Goal: Task Accomplishment & Management: Manage account settings

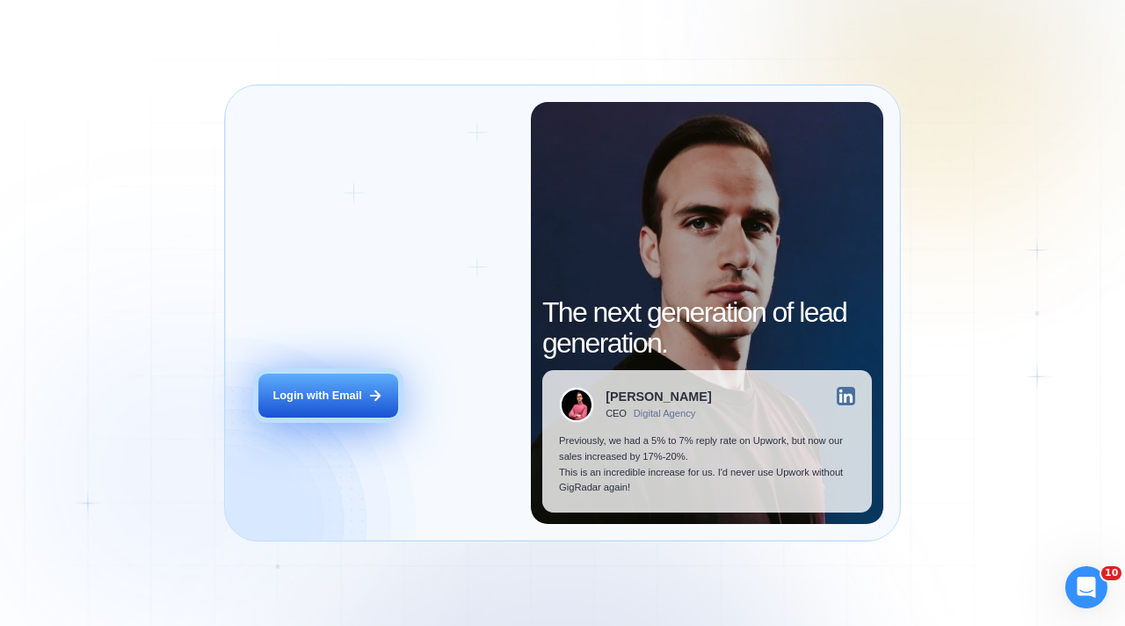
click at [308, 395] on div "Login with Email" at bounding box center [317, 396] width 89 height 16
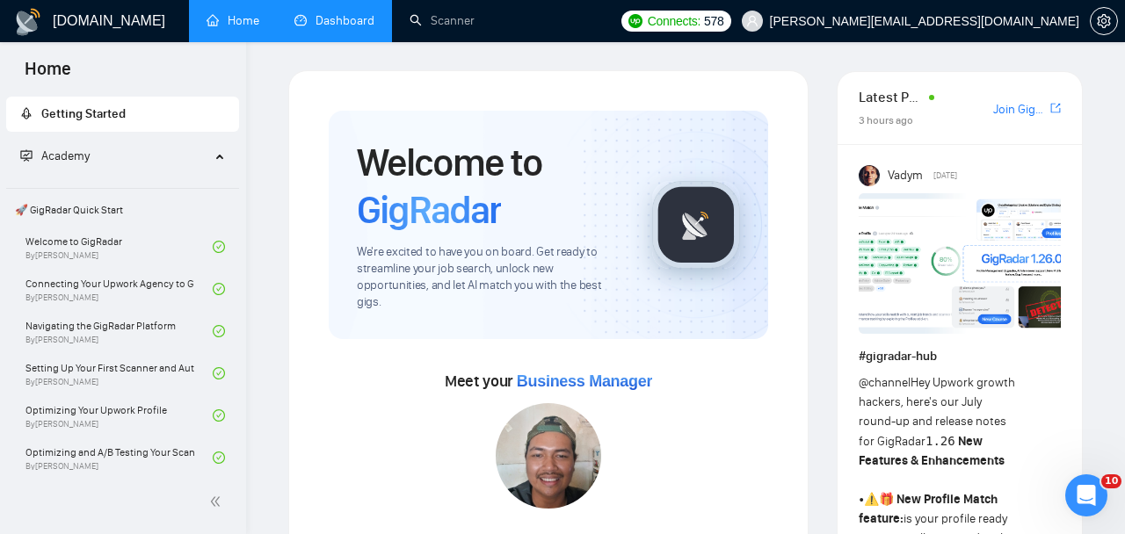
click at [353, 25] on link "Dashboard" at bounding box center [334, 20] width 80 height 15
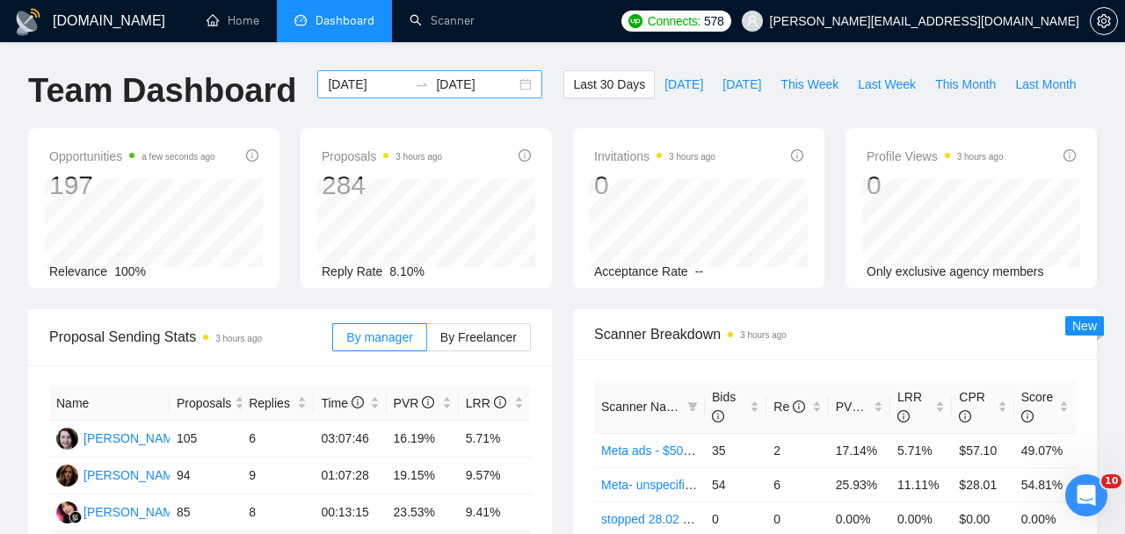
click at [385, 88] on input "2025-08-24" at bounding box center [368, 84] width 80 height 19
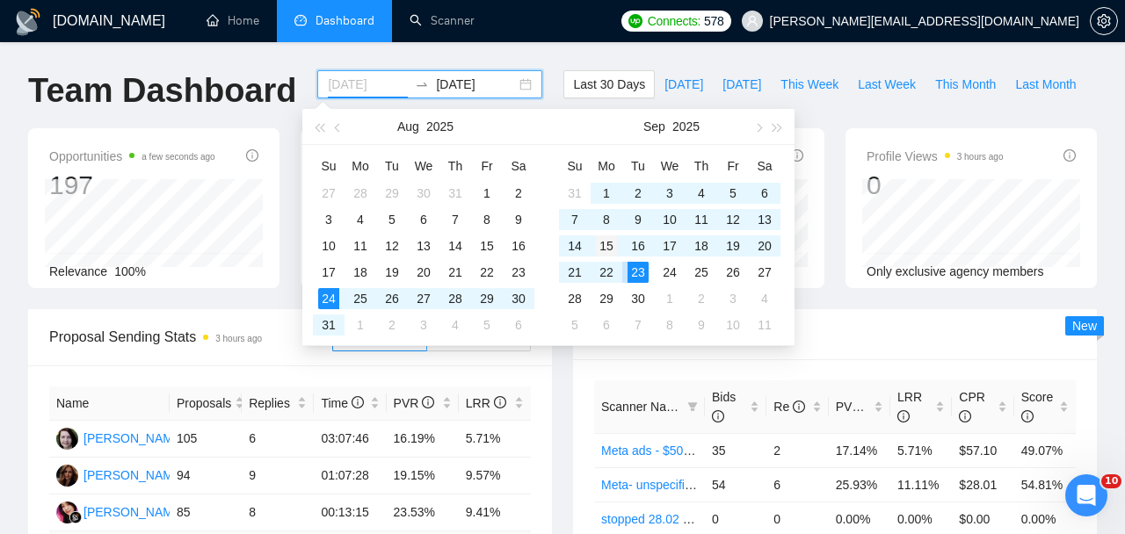
type input "2025-09-15"
click at [603, 248] on div "15" at bounding box center [606, 246] width 21 height 21
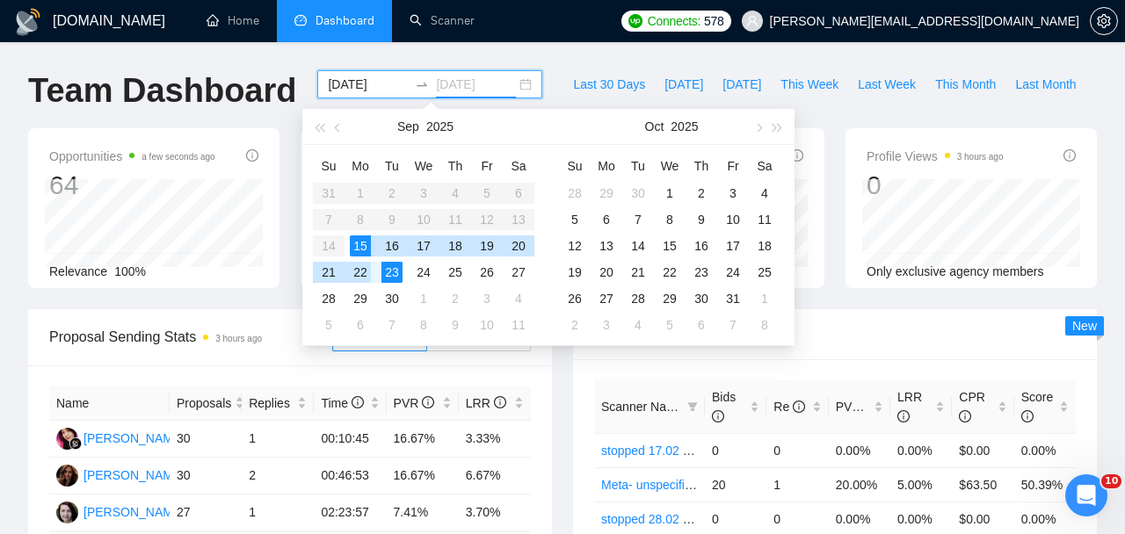
click at [361, 266] on div "22" at bounding box center [360, 272] width 21 height 21
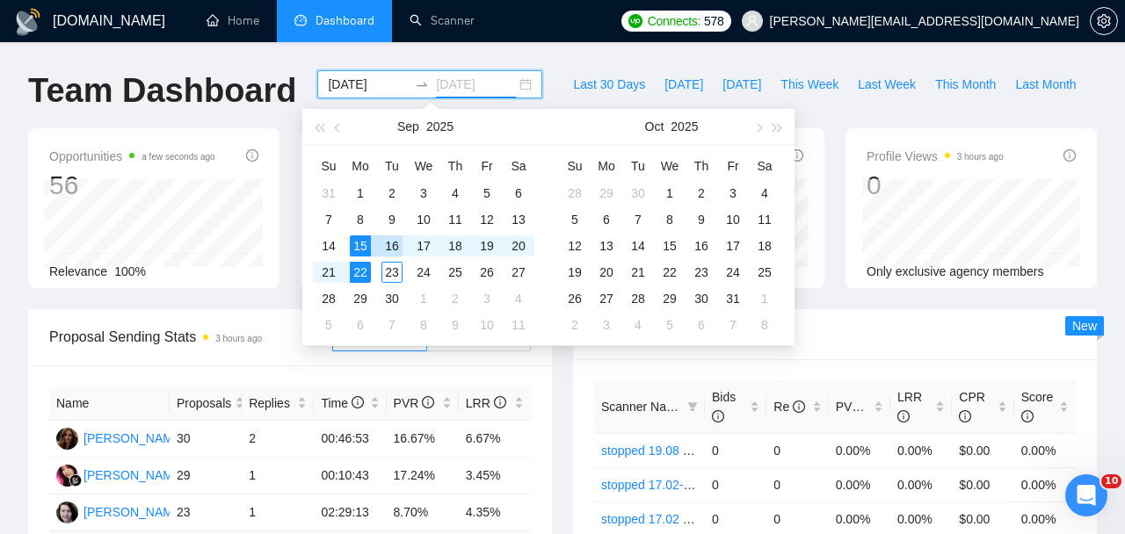
type input "2025-09-22"
click at [328, 385] on div "Name Proposals Replies Time PVR LRR Iryna Khalitova 30 2 00:46:53 16.67% 6.67% …" at bounding box center [290, 494] width 524 height 257
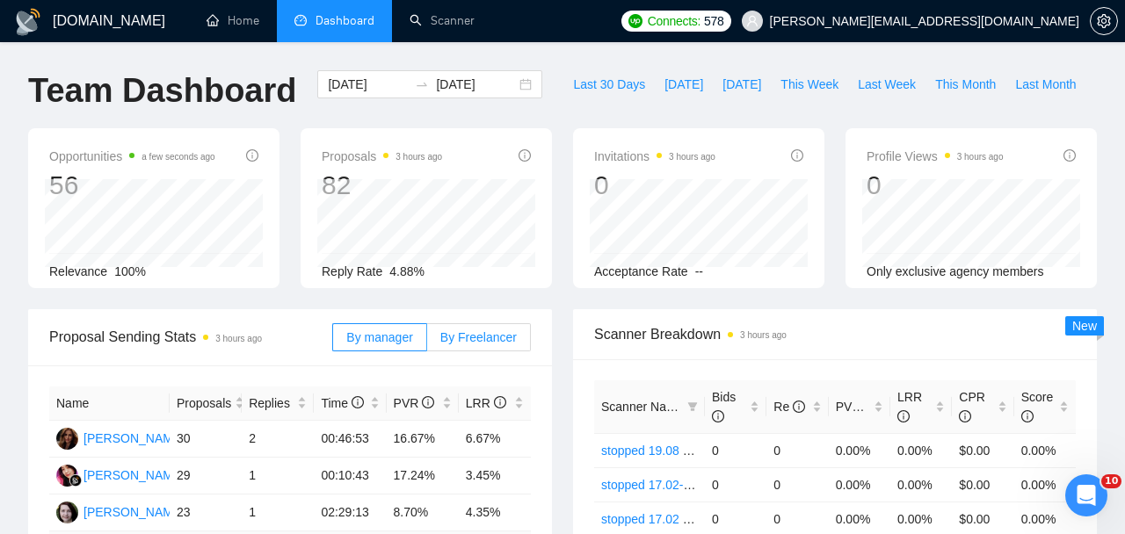
click at [464, 340] on span "By Freelancer" at bounding box center [478, 337] width 76 height 14
click at [427, 342] on input "By Freelancer" at bounding box center [427, 342] width 0 height 0
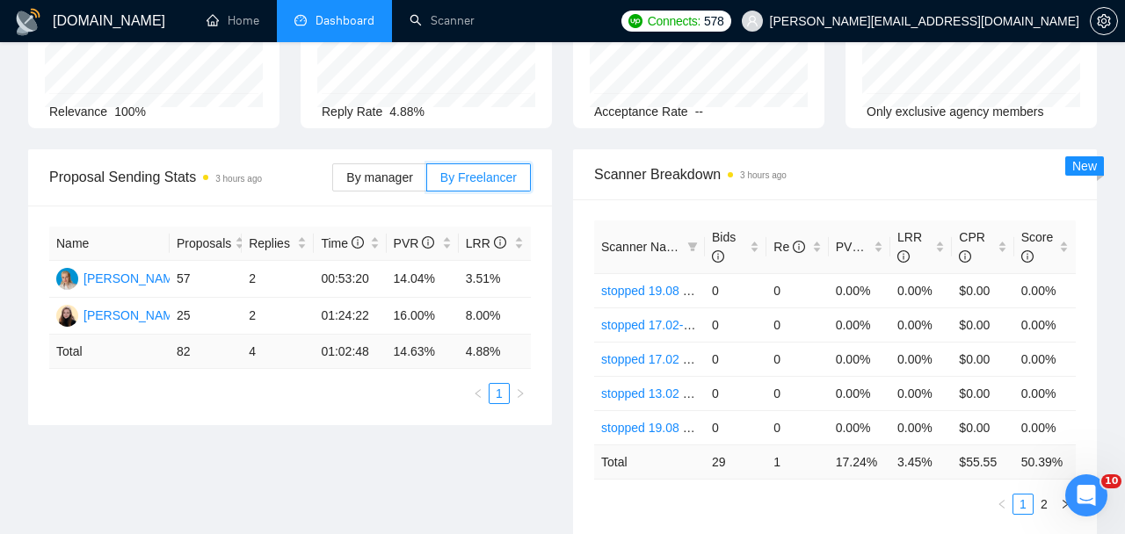
scroll to position [158, 0]
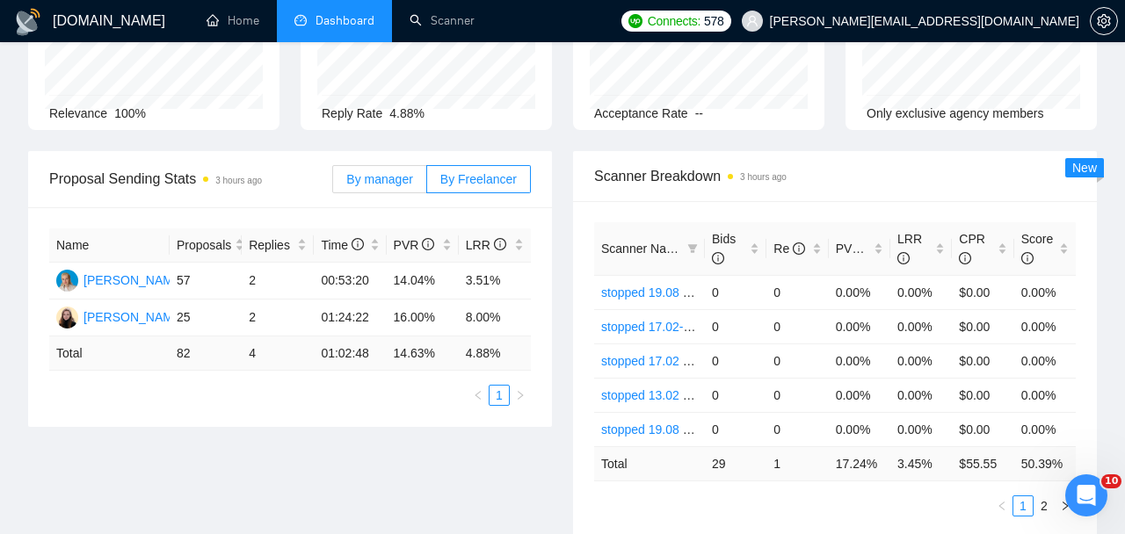
click at [373, 165] on label "By manager" at bounding box center [379, 179] width 94 height 28
click at [333, 184] on input "By manager" at bounding box center [333, 184] width 0 height 0
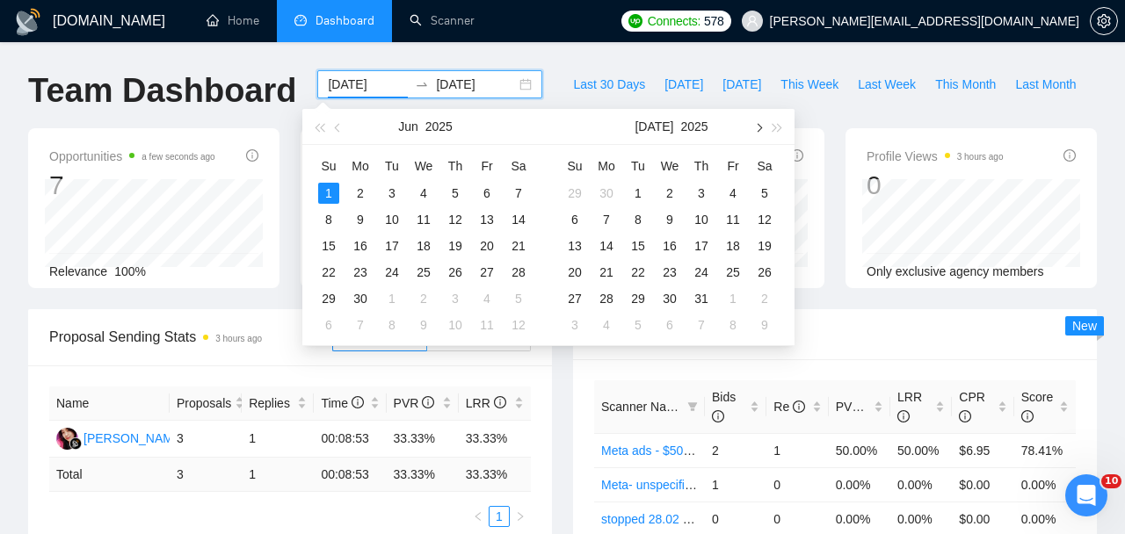
click at [754, 125] on button "button" at bounding box center [757, 126] width 19 height 35
type input "2025-09-15"
click at [609, 250] on div "15" at bounding box center [606, 246] width 21 height 21
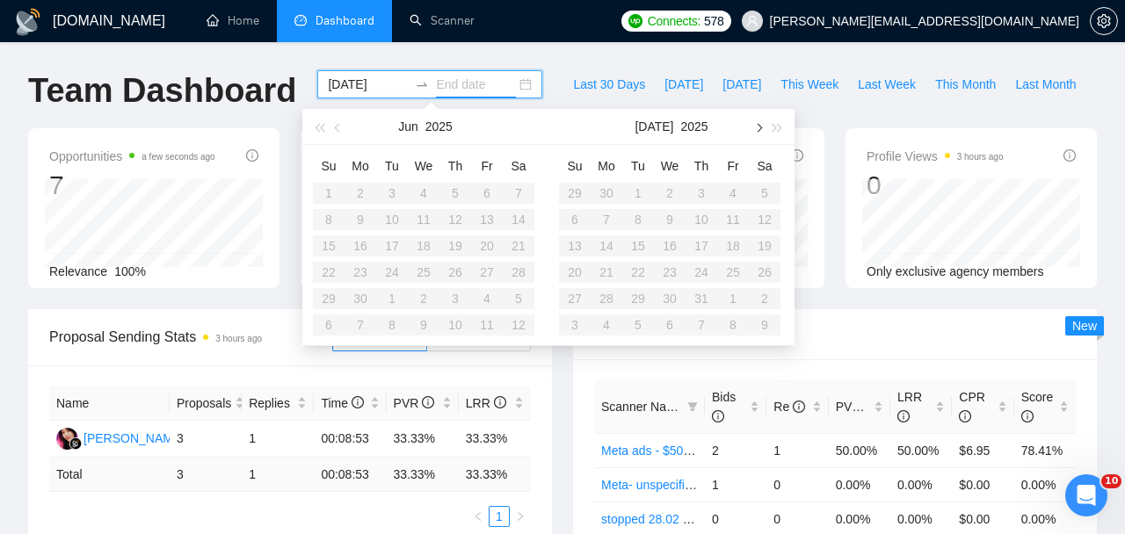
click at [756, 127] on span "button" at bounding box center [757, 127] width 9 height 9
type input "2025-09-23"
click at [636, 278] on div "23" at bounding box center [637, 272] width 21 height 21
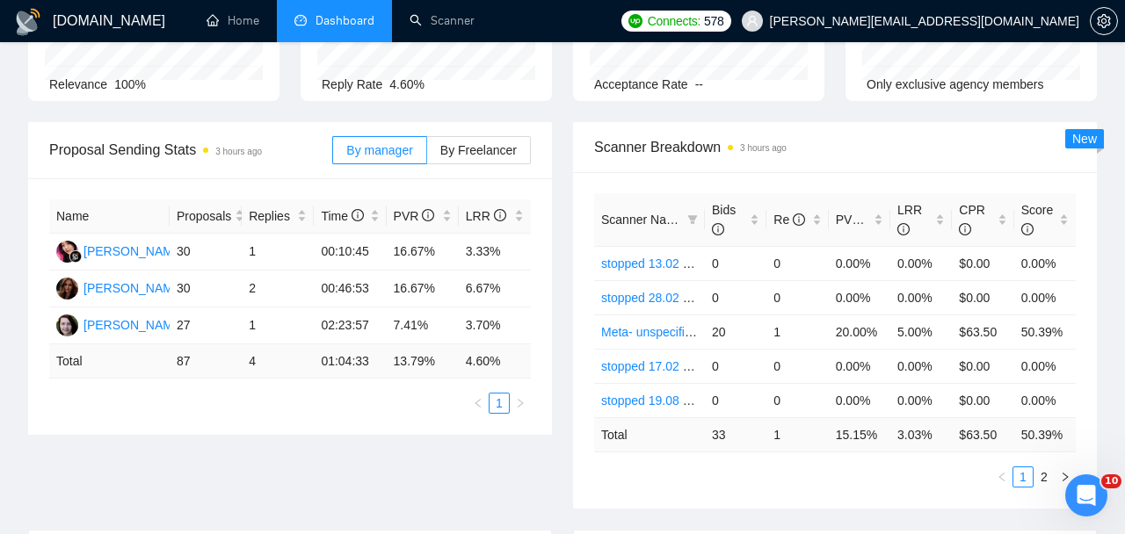
scroll to position [188, 0]
click at [487, 158] on label "By Freelancer" at bounding box center [479, 149] width 104 height 28
click at [427, 154] on input "By Freelancer" at bounding box center [427, 154] width 0 height 0
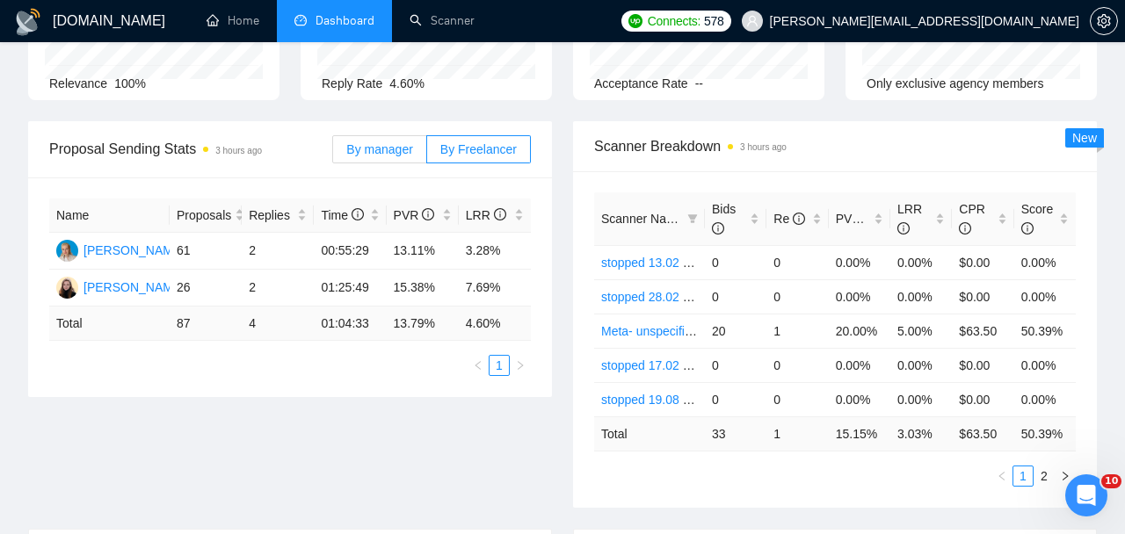
click at [392, 154] on span "By manager" at bounding box center [379, 149] width 66 height 14
click at [333, 154] on input "By manager" at bounding box center [333, 154] width 0 height 0
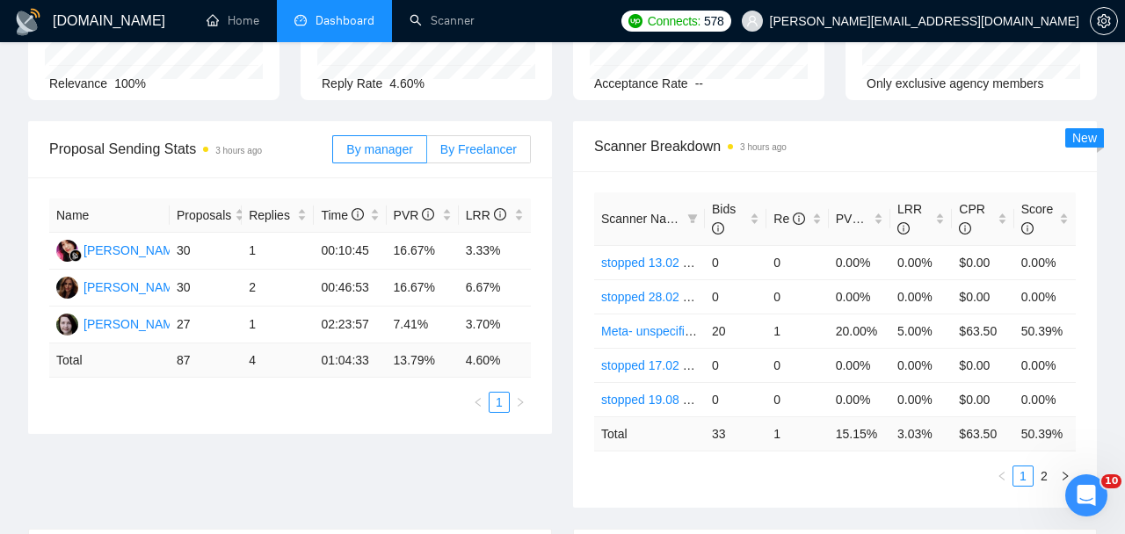
click at [472, 155] on span "By Freelancer" at bounding box center [478, 149] width 76 height 14
click at [427, 154] on input "By Freelancer" at bounding box center [427, 154] width 0 height 0
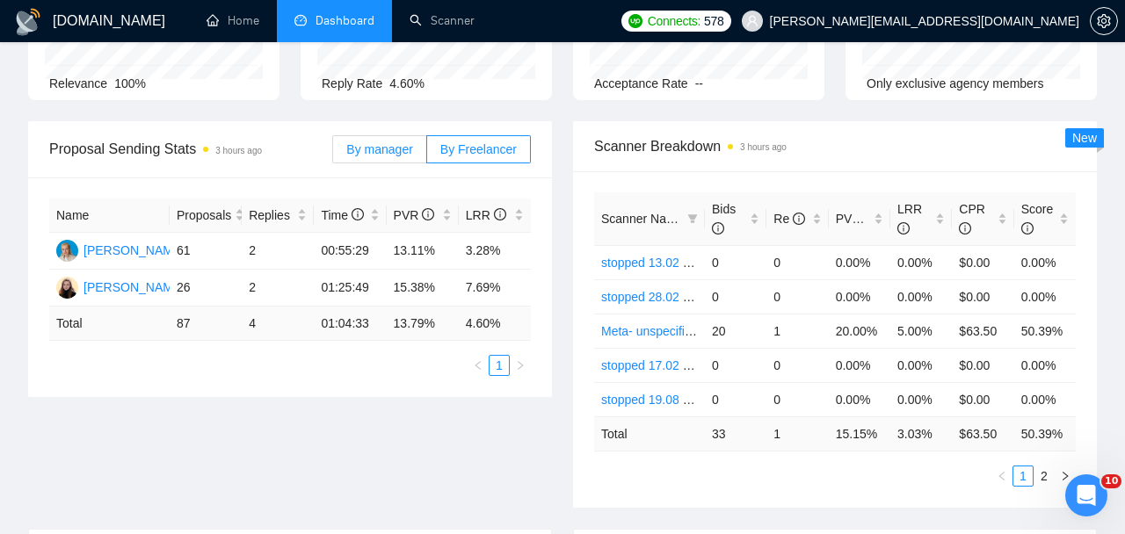
click at [354, 154] on span "By manager" at bounding box center [379, 149] width 66 height 14
click at [333, 154] on input "By manager" at bounding box center [333, 154] width 0 height 0
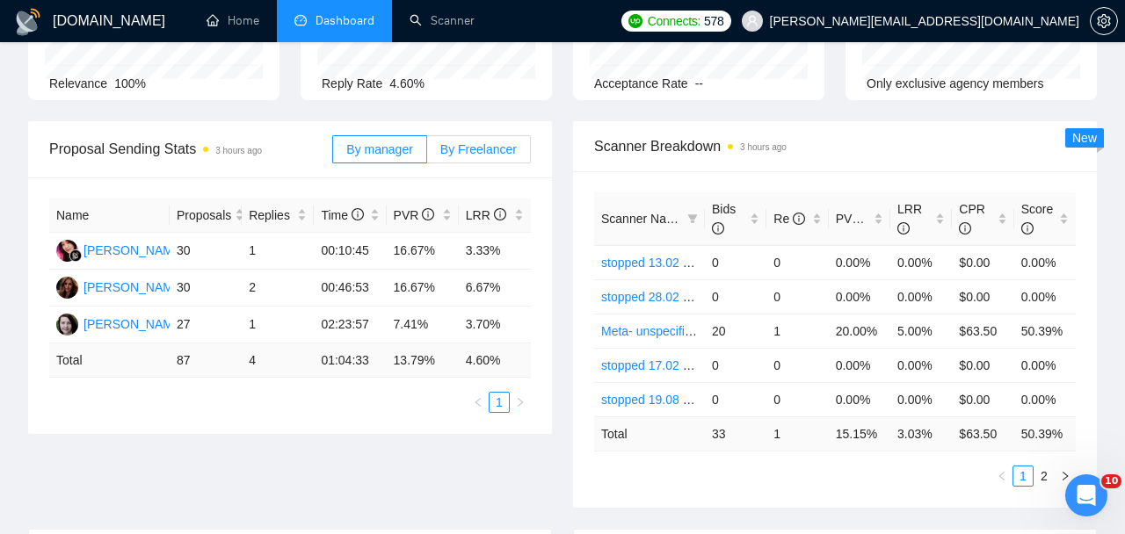
click at [457, 157] on label "By Freelancer" at bounding box center [479, 149] width 104 height 28
click at [427, 154] on input "By Freelancer" at bounding box center [427, 154] width 0 height 0
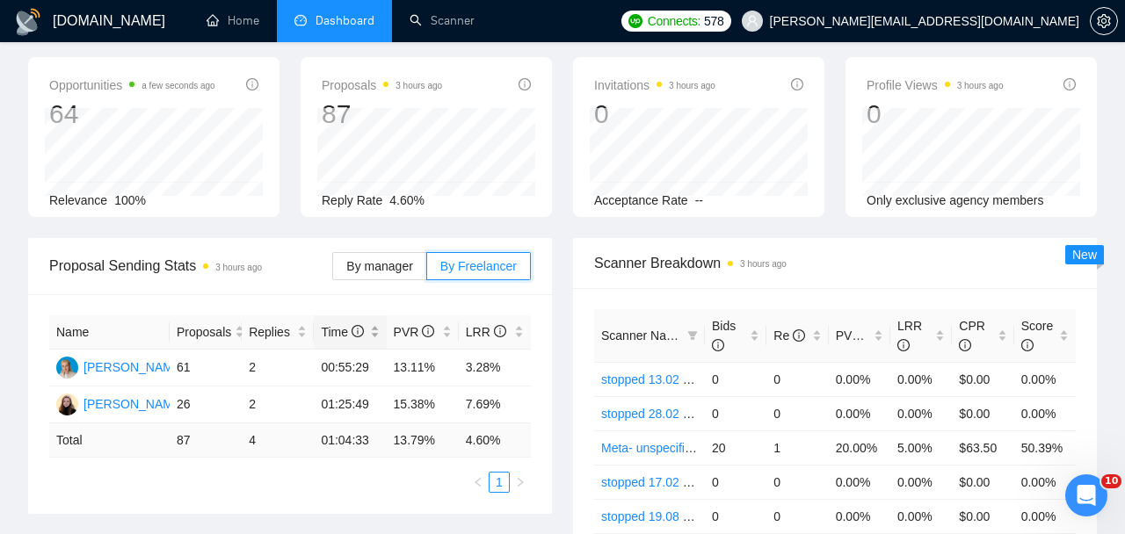
scroll to position [0, 0]
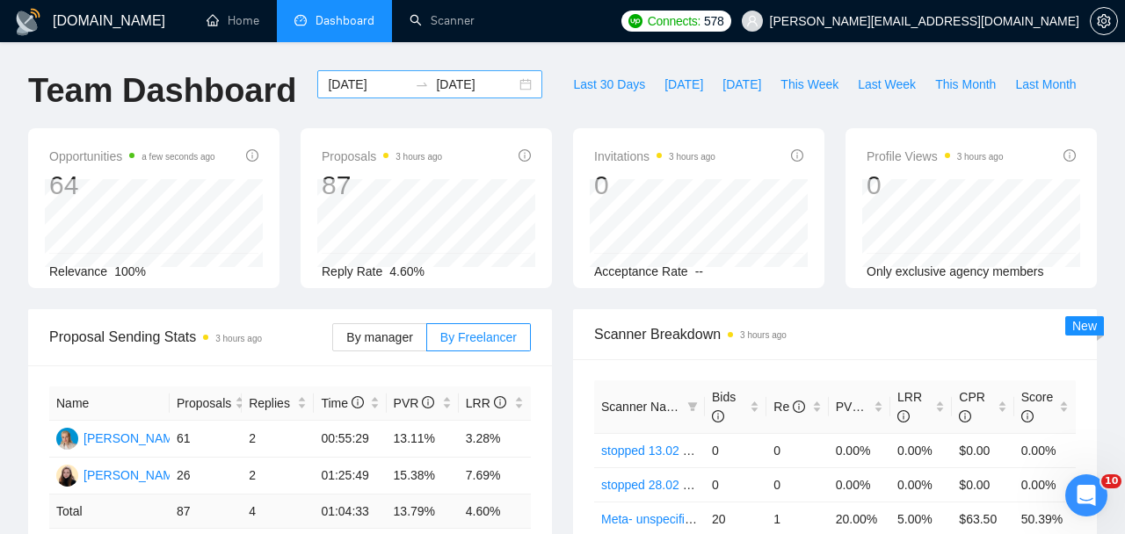
click at [388, 85] on input "2025-09-15" at bounding box center [368, 84] width 80 height 19
